Goal: Task Accomplishment & Management: Use online tool/utility

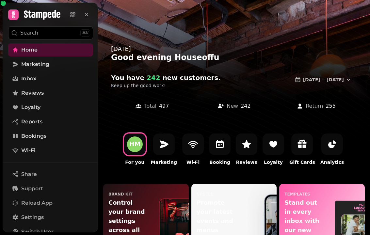
click at [61, 133] on link "Bookings" at bounding box center [50, 136] width 85 height 13
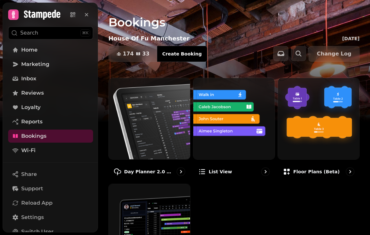
click at [132, 172] on p "Day Planner 2.0 ⚡ (Beta)" at bounding box center [149, 171] width 50 height 7
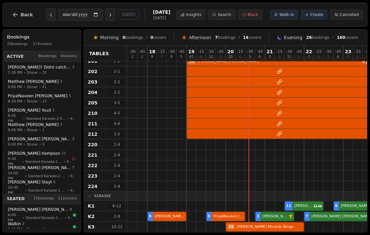
scroll to position [434, 233]
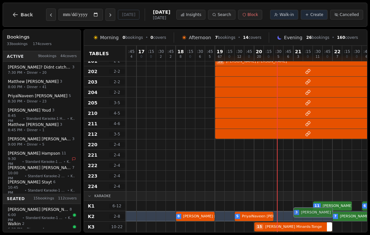
scroll to position [434, 204]
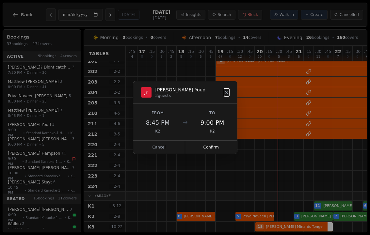
click at [221, 153] on button "Confirm" at bounding box center [211, 147] width 52 height 13
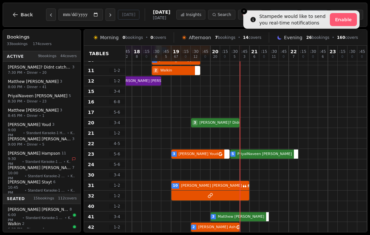
scroll to position [99, 248]
